Goal: Transaction & Acquisition: Purchase product/service

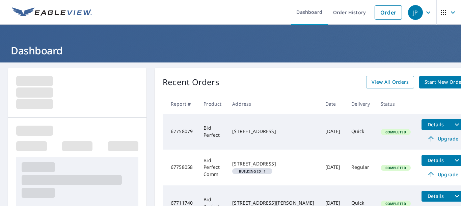
click at [425, 83] on span "Start New Order" at bounding box center [443, 82] width 39 height 8
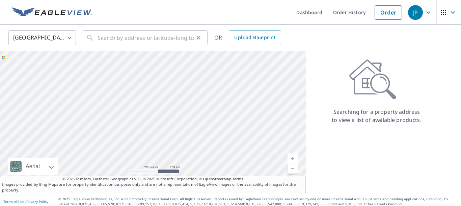
click at [152, 38] on input "text" at bounding box center [146, 37] width 96 height 19
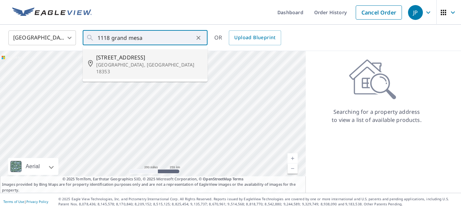
click at [133, 56] on span "[STREET_ADDRESS]" at bounding box center [149, 57] width 106 height 8
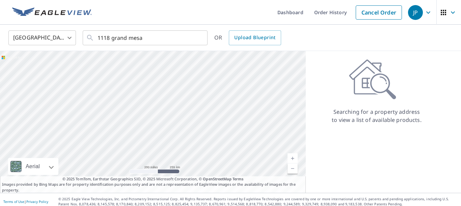
type input "[STREET_ADDRESS][PERSON_NAME]"
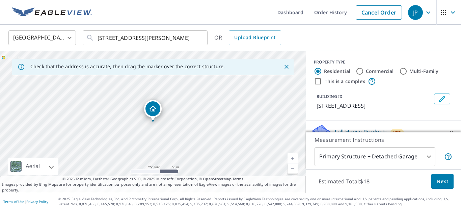
click at [442, 181] on span "Next" at bounding box center [442, 181] width 11 height 8
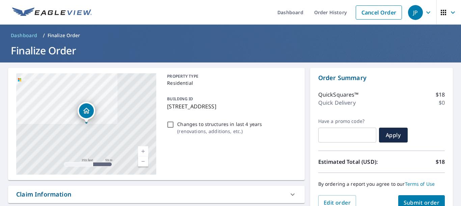
click at [427, 200] on span "Submit order" at bounding box center [422, 202] width 36 height 7
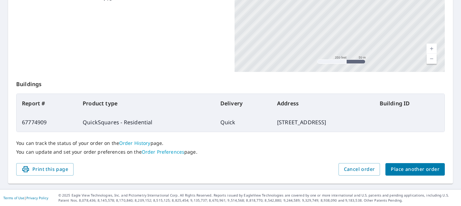
scroll to position [191, 0]
click at [418, 165] on span "Place another order" at bounding box center [415, 169] width 49 height 8
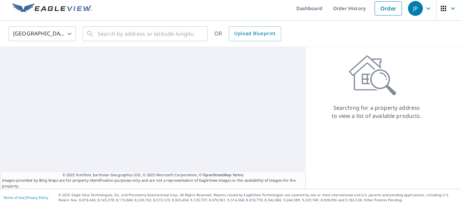
scroll to position [4, 0]
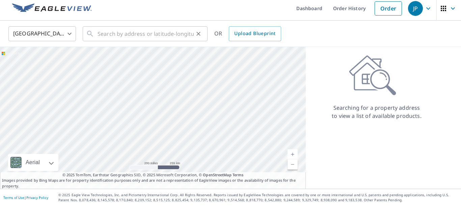
click at [131, 34] on input "text" at bounding box center [146, 33] width 96 height 19
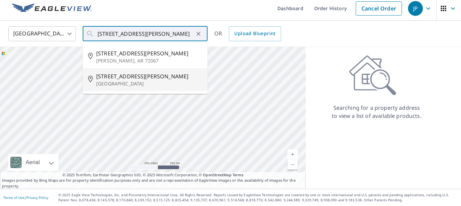
click at [124, 78] on span "[STREET_ADDRESS][PERSON_NAME]" at bounding box center [149, 76] width 106 height 8
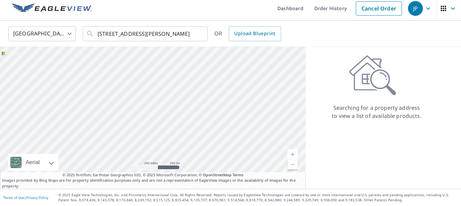
type input "[STREET_ADDRESS][PERSON_NAME]"
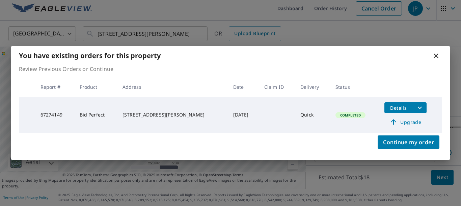
click at [417, 107] on icon "filesDropdownBtn-67274149" at bounding box center [420, 108] width 8 height 8
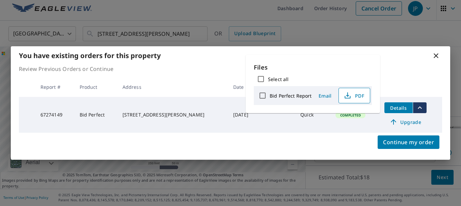
click at [356, 94] on span "PDF" at bounding box center [354, 95] width 22 height 8
click at [436, 55] on icon at bounding box center [436, 55] width 5 height 5
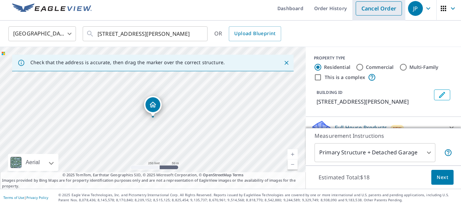
click at [395, 5] on link "Cancel Order" at bounding box center [379, 8] width 46 height 14
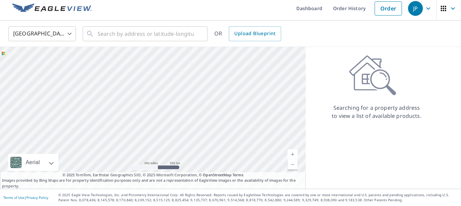
click at [417, 9] on div "JP" at bounding box center [415, 8] width 15 height 15
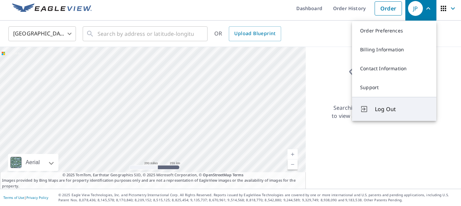
click at [386, 108] on span "Log Out" at bounding box center [401, 109] width 53 height 8
